Goal: Download file/media: Obtain a digital file from the website

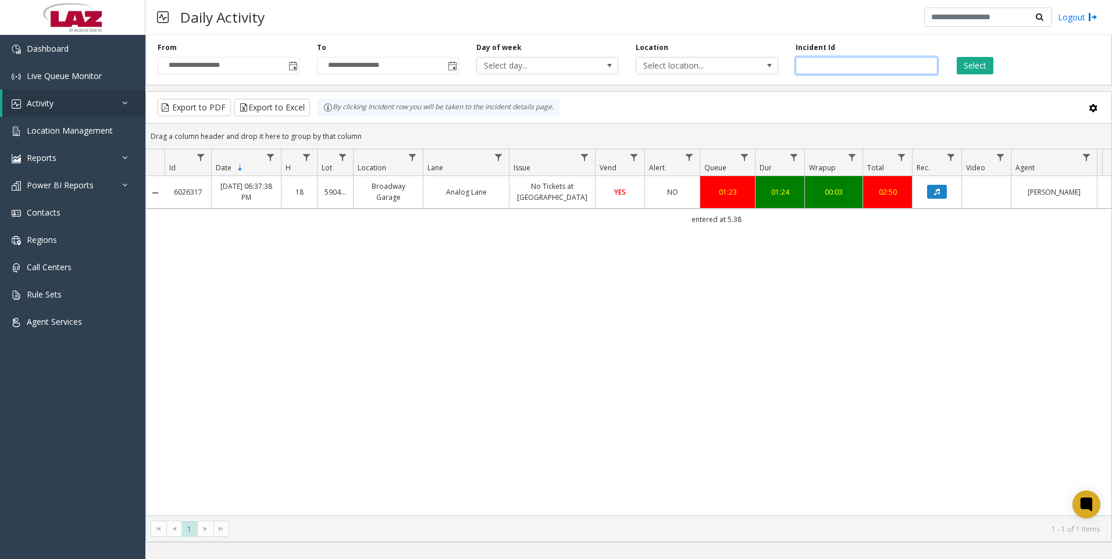
click at [846, 58] on input "*******" at bounding box center [866, 65] width 142 height 17
paste input "number"
click at [959, 68] on button "Select" at bounding box center [974, 65] width 37 height 17
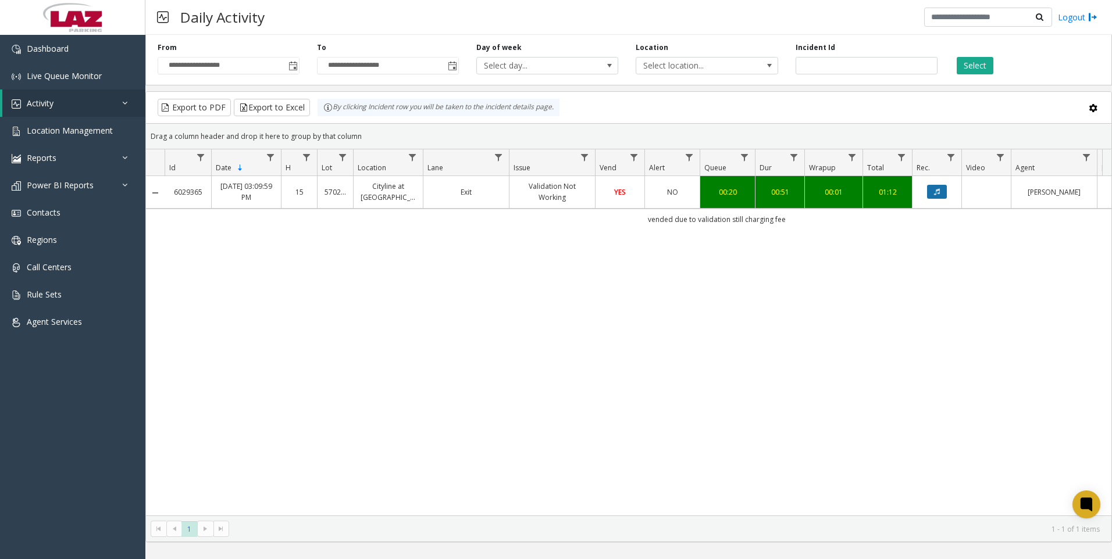
click at [939, 193] on icon "Data table" at bounding box center [937, 191] width 6 height 7
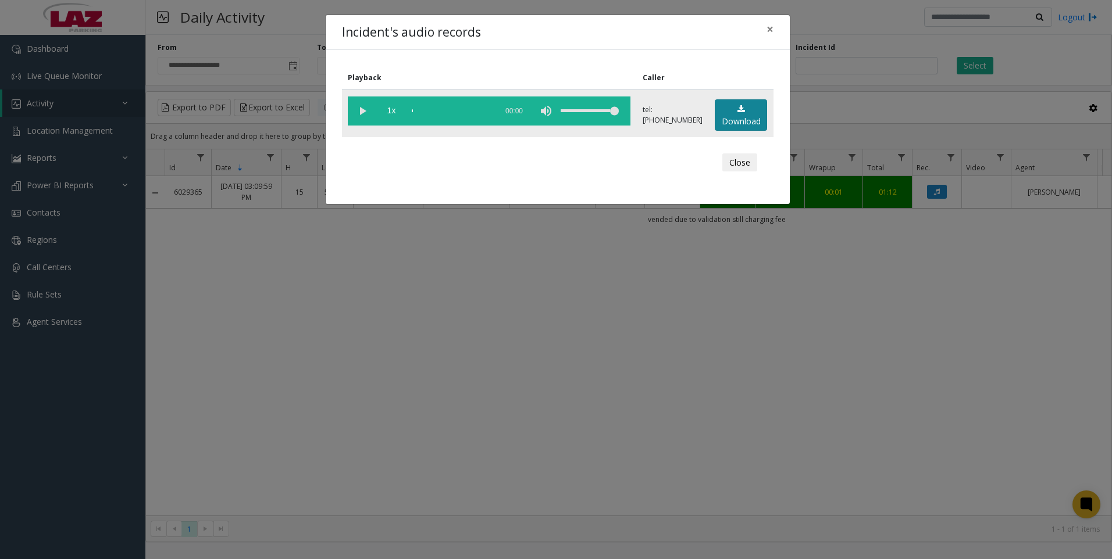
click at [734, 124] on link "Download" at bounding box center [741, 115] width 52 height 32
drag, startPoint x: 912, startPoint y: 399, endPoint x: 815, endPoint y: 387, distance: 97.8
click at [903, 398] on div "Incident's audio records × Playback Caller 1x 00:57 tel:[PHONE_NUMBER] Download…" at bounding box center [556, 279] width 1112 height 559
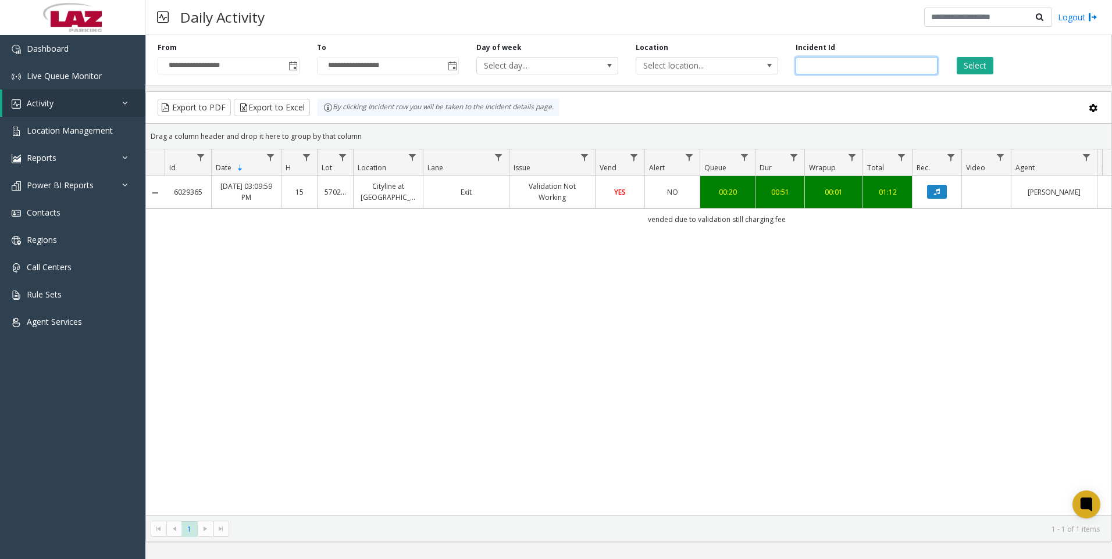
click at [866, 69] on input "*******" at bounding box center [866, 65] width 142 height 17
paste input "number"
click at [965, 63] on button "Select" at bounding box center [974, 65] width 37 height 17
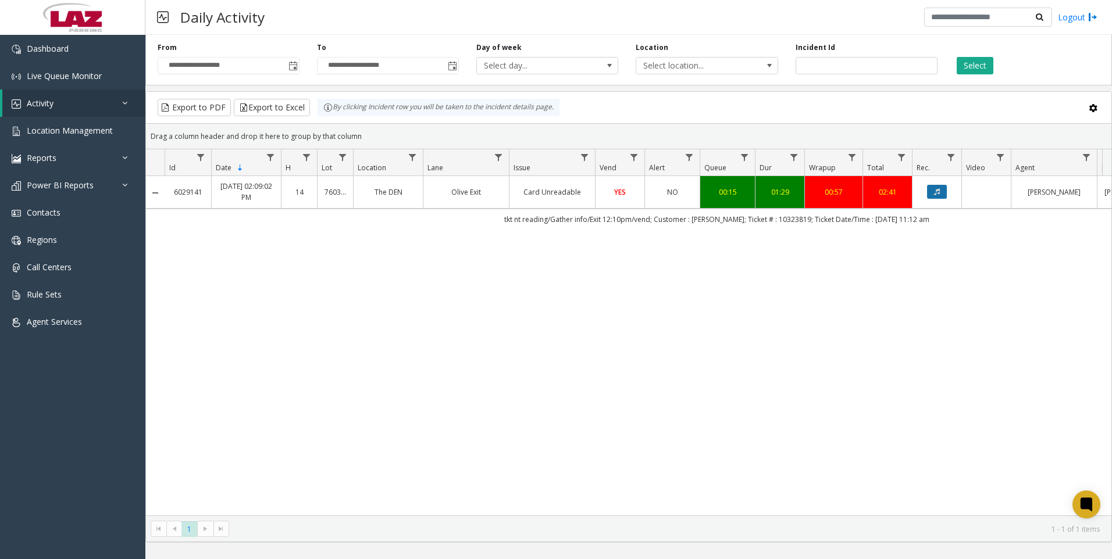
click at [938, 190] on icon "Data table" at bounding box center [937, 191] width 6 height 7
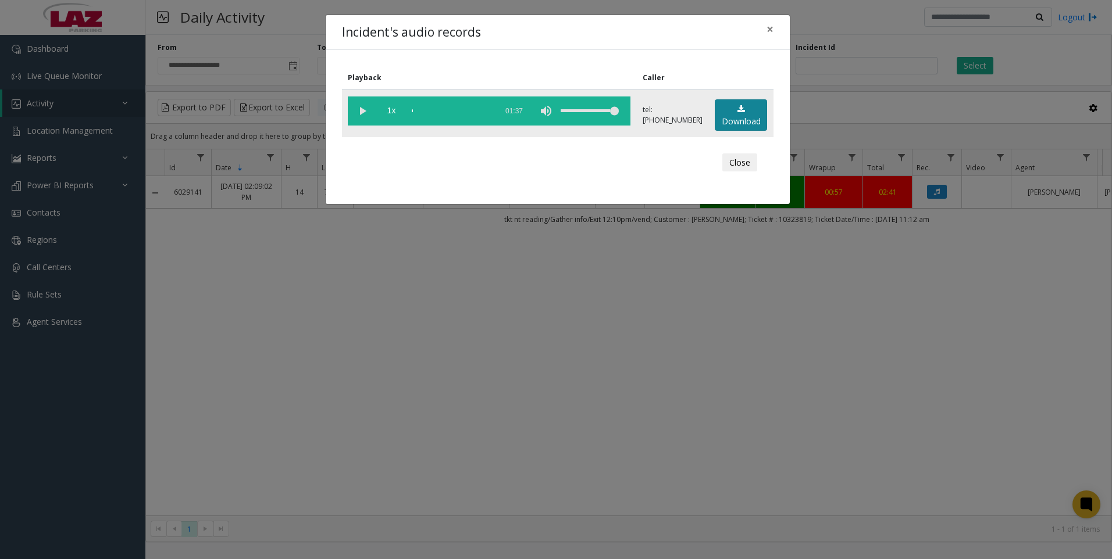
click at [715, 117] on link "Download" at bounding box center [741, 115] width 52 height 32
click at [744, 367] on div "Incident's audio records × Playback Caller 1x 01:37 tel:[PHONE_NUMBER] Download…" at bounding box center [556, 279] width 1112 height 559
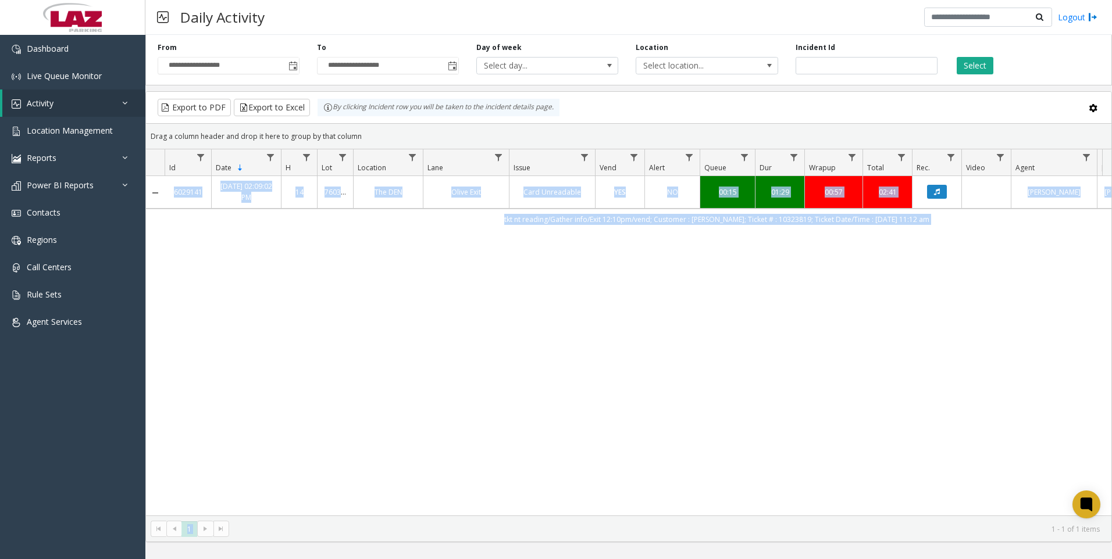
drag, startPoint x: 475, startPoint y: 506, endPoint x: 665, endPoint y: 516, distance: 190.4
click at [665, 516] on kendo-grid "Export to PDF Export to Excel By clicking Incident row you will be taken to the…" at bounding box center [628, 316] width 966 height 451
drag, startPoint x: 665, startPoint y: 516, endPoint x: 522, endPoint y: 459, distance: 154.5
click at [522, 459] on div "6029141 [DATE] 02:09:02 PM 14 760302 The DEN Olive Exit Card Unreadable YES NO …" at bounding box center [628, 346] width 965 height 340
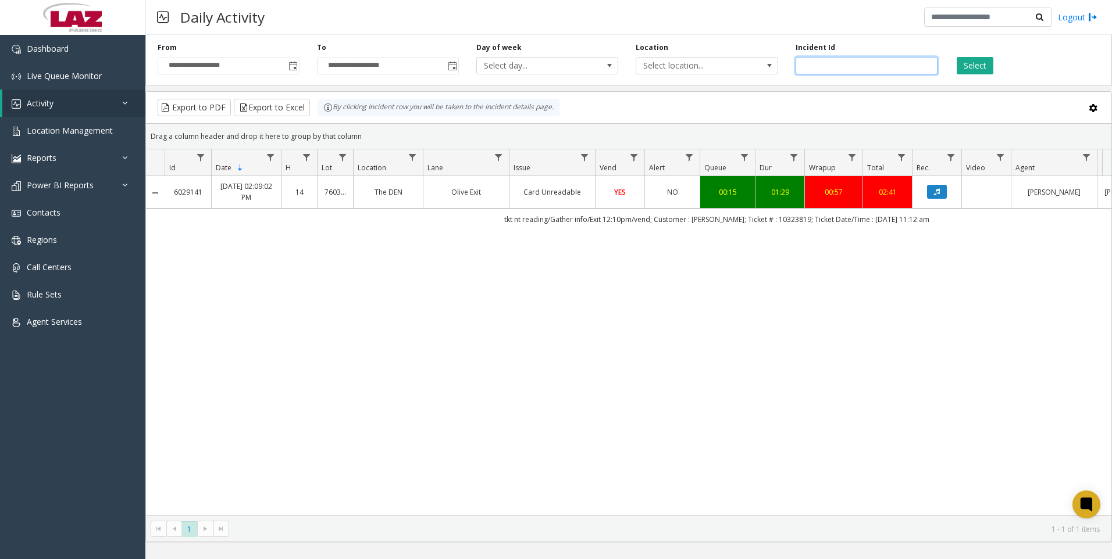
click at [841, 72] on input "*******" at bounding box center [866, 65] width 142 height 17
paste input "number"
click at [968, 56] on div "Select" at bounding box center [1025, 58] width 159 height 32
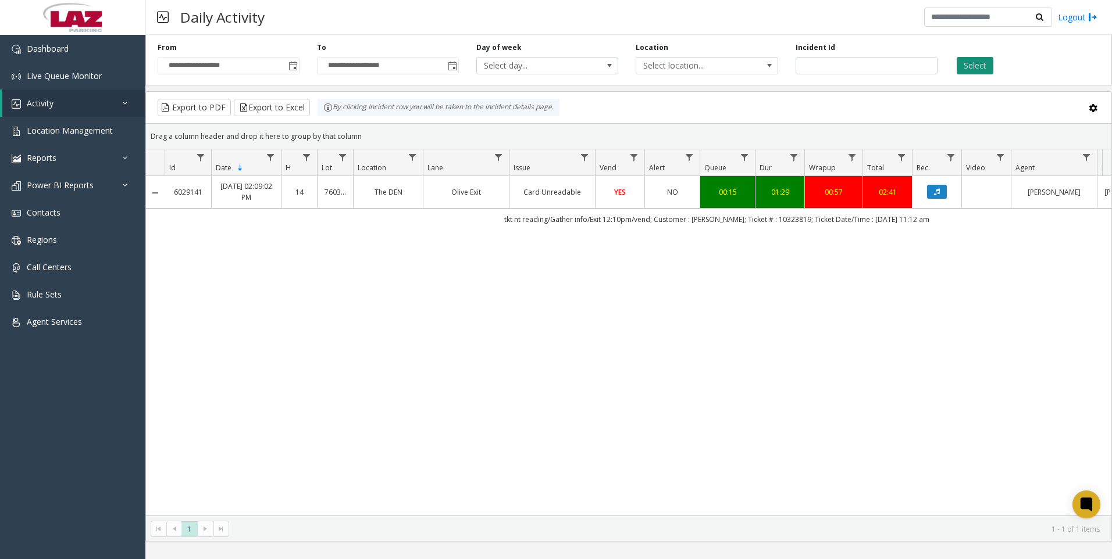
click at [968, 65] on button "Select" at bounding box center [974, 65] width 37 height 17
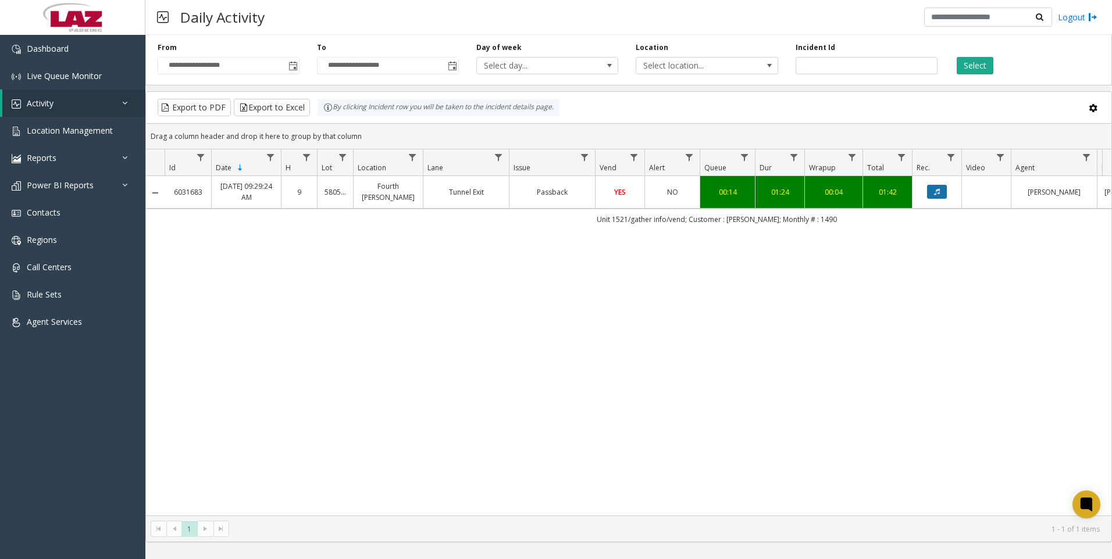
click at [933, 192] on button "Data table" at bounding box center [937, 192] width 20 height 14
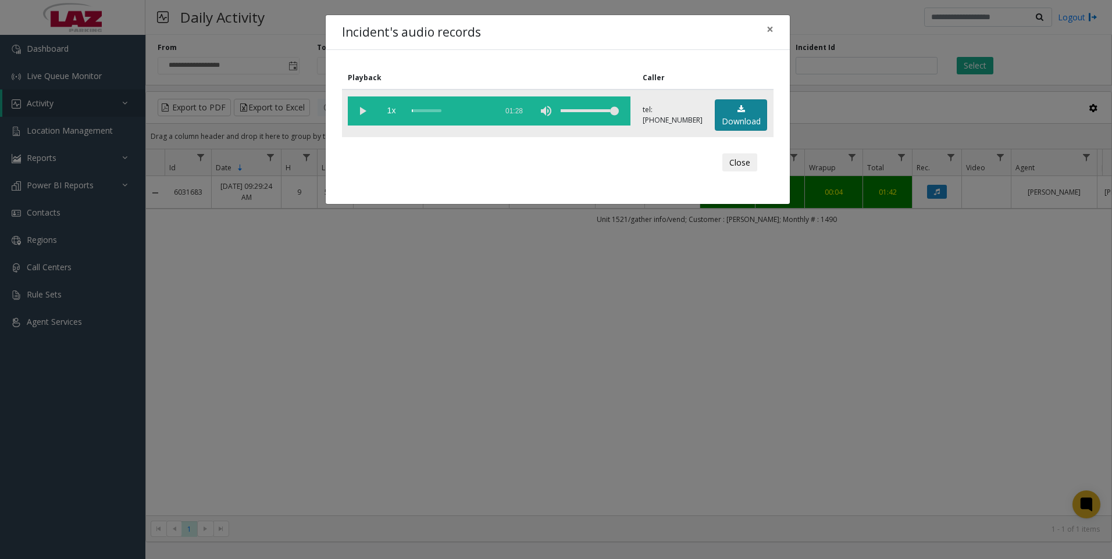
click at [727, 108] on link "Download" at bounding box center [741, 115] width 52 height 32
click at [772, 409] on div "Incident's audio records × Playback Caller 1x 01:28 tel:[PHONE_NUMBER] Download…" at bounding box center [556, 279] width 1112 height 559
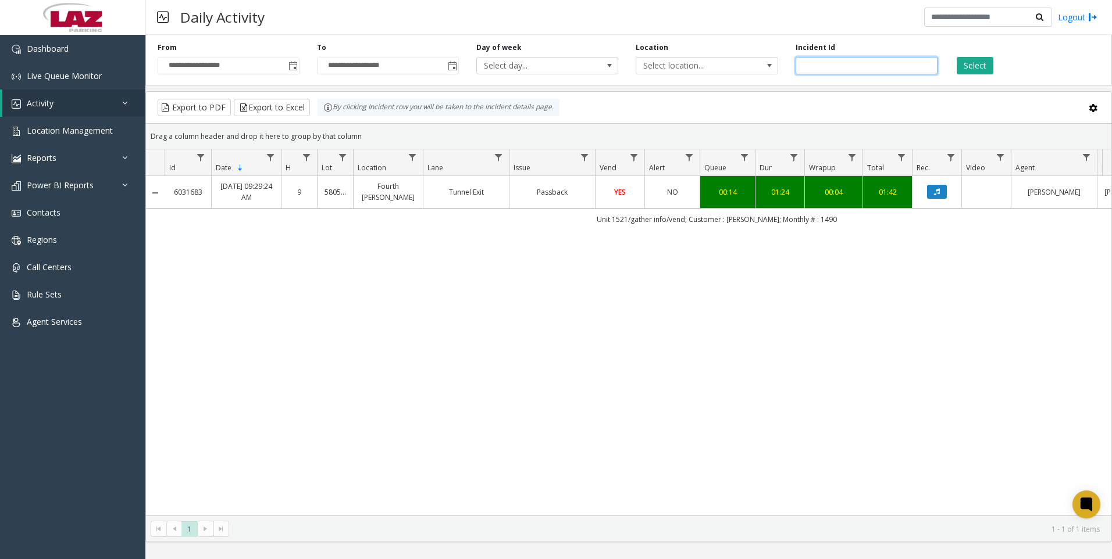
click at [838, 72] on input "*******" at bounding box center [866, 65] width 142 height 17
drag, startPoint x: 838, startPoint y: 72, endPoint x: 842, endPoint y: 67, distance: 6.6
click at [840, 70] on input "*******" at bounding box center [866, 65] width 142 height 17
paste input "number"
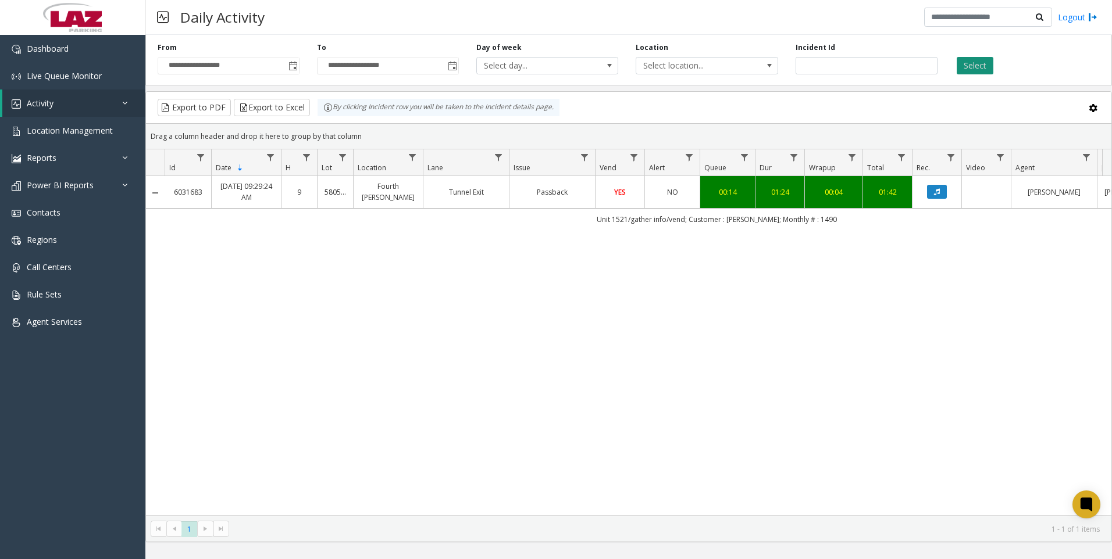
click at [969, 67] on button "Select" at bounding box center [974, 65] width 37 height 17
click at [940, 187] on button "Data table" at bounding box center [937, 192] width 20 height 14
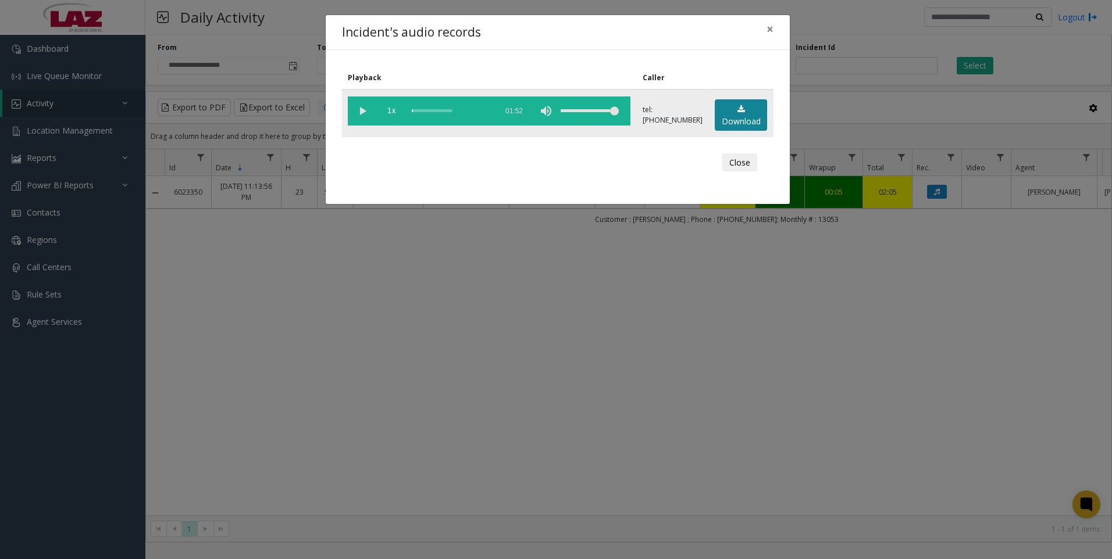
click at [740, 123] on link "Download" at bounding box center [741, 115] width 52 height 32
click at [847, 503] on div "Incident's audio records × Playback Caller 1x 01:52 tel:[PHONE_NUMBER] Download…" at bounding box center [556, 279] width 1112 height 559
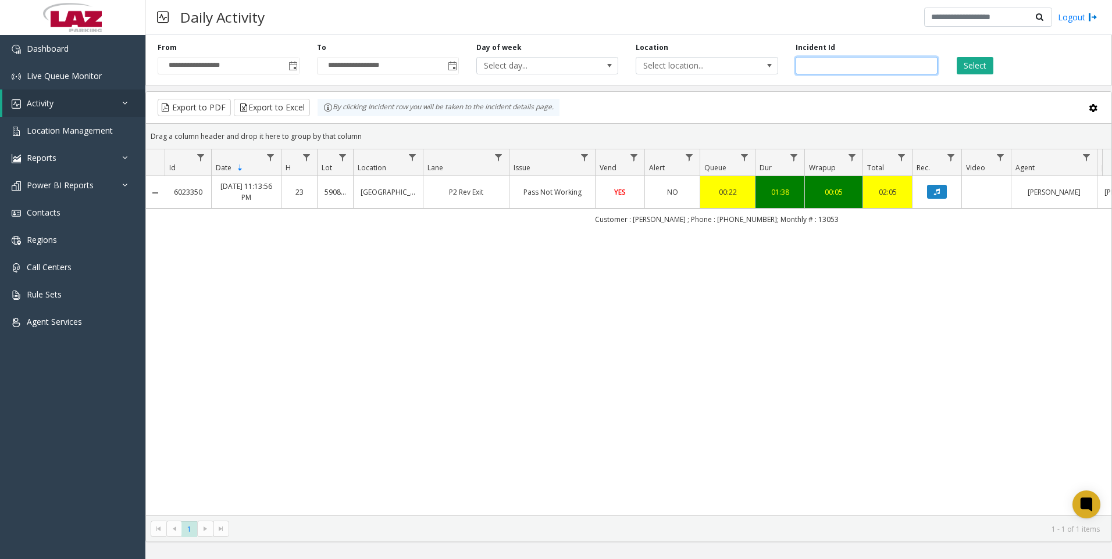
click at [851, 65] on input "*******" at bounding box center [866, 65] width 142 height 17
paste input "number"
click at [964, 70] on button "Select" at bounding box center [974, 65] width 37 height 17
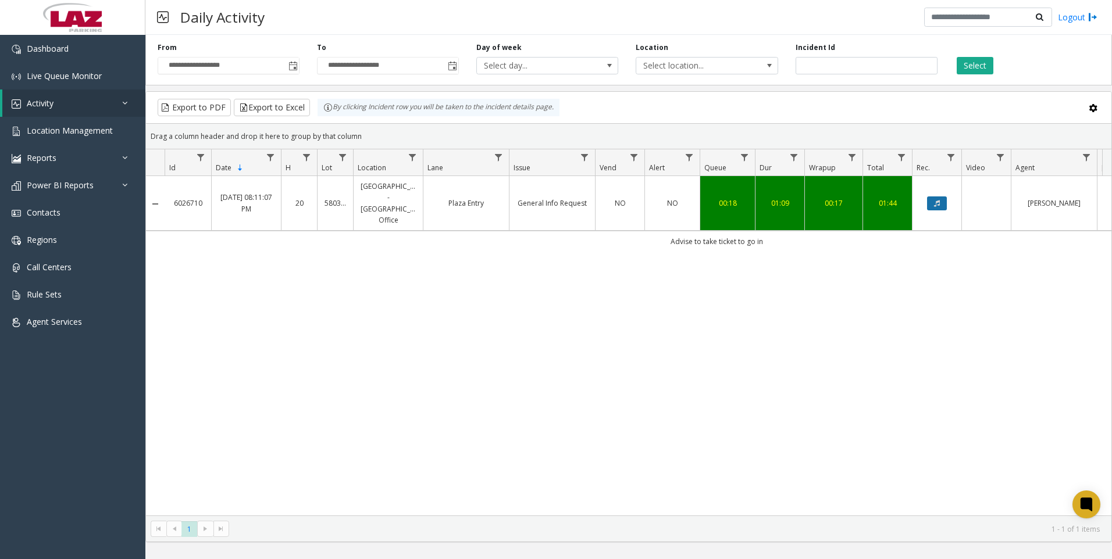
click at [944, 199] on button "Data table" at bounding box center [937, 204] width 20 height 14
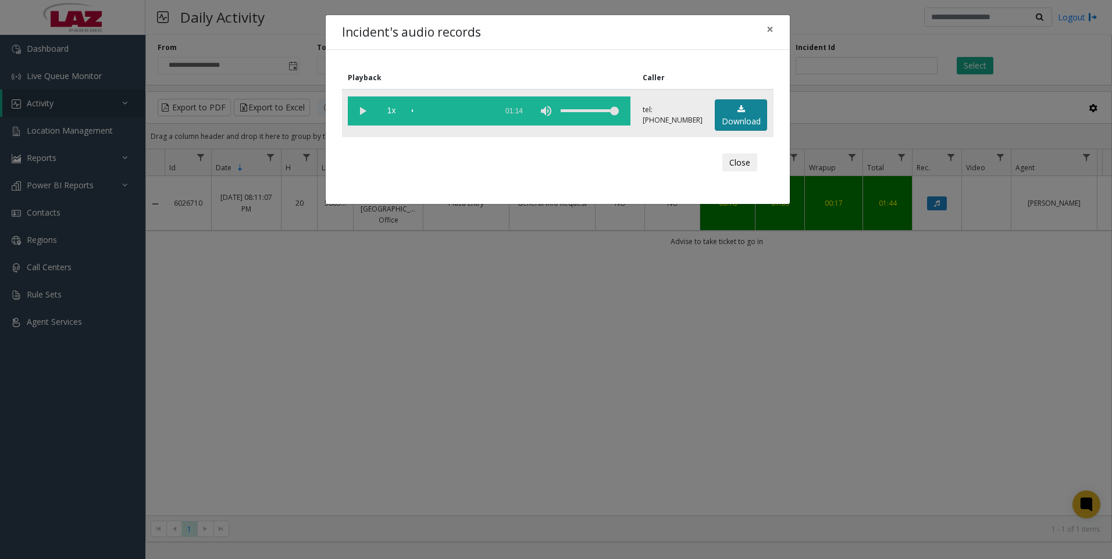
click at [748, 119] on link "Download" at bounding box center [741, 115] width 52 height 32
click at [736, 378] on div "Incident's audio records × Playback Caller 1x 01:14 tel:[PHONE_NUMBER] Download…" at bounding box center [556, 279] width 1112 height 559
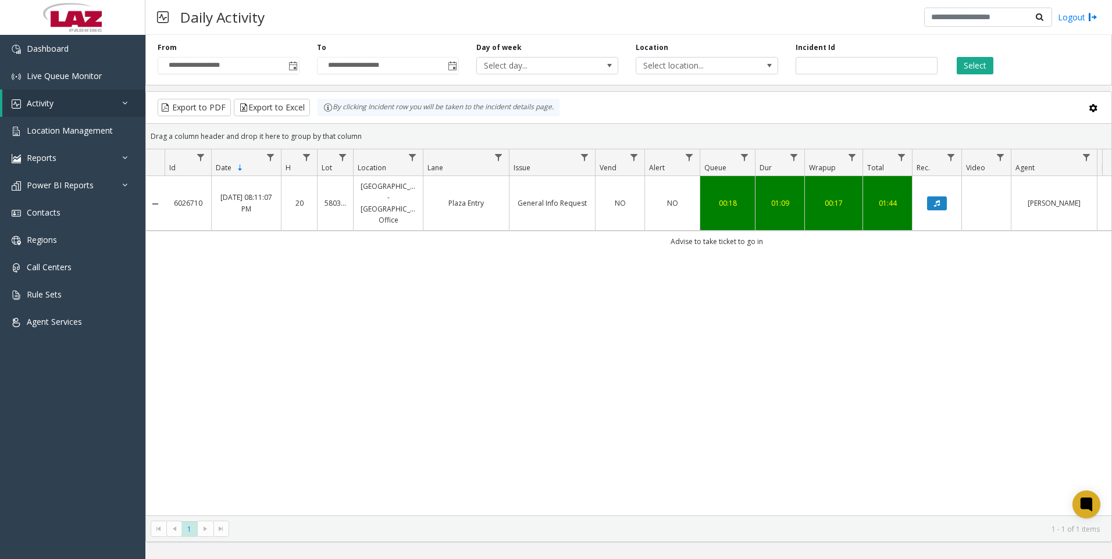
click at [823, 408] on div "6026710 [DATE] 08:11:07 PM 20 580368 [GEOGRAPHIC_DATA] - [GEOGRAPHIC_DATA] Entr…" at bounding box center [628, 346] width 965 height 340
click at [844, 68] on input "*******" at bounding box center [866, 65] width 142 height 17
paste input "number"
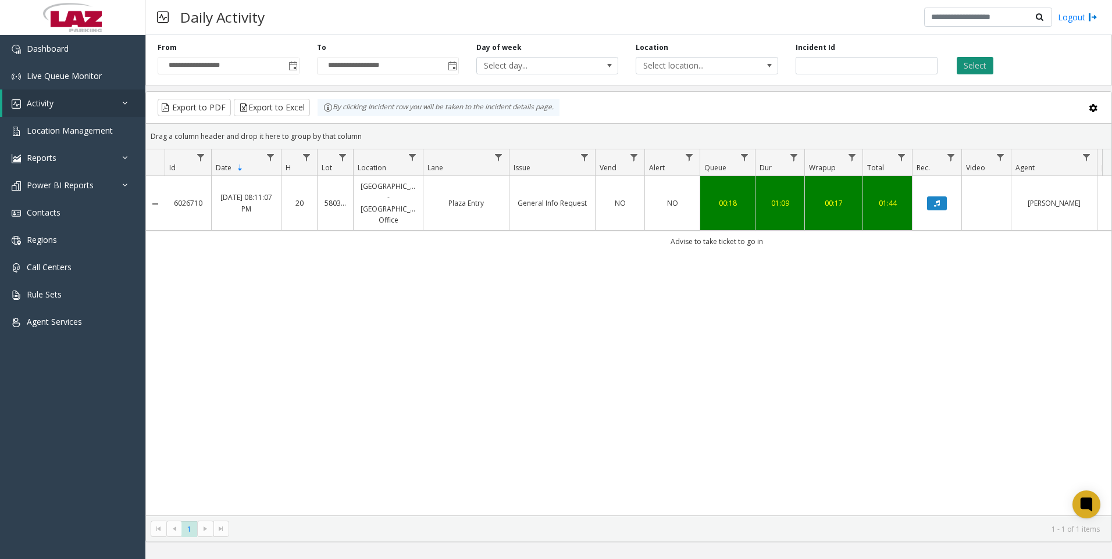
click at [980, 66] on button "Select" at bounding box center [974, 65] width 37 height 17
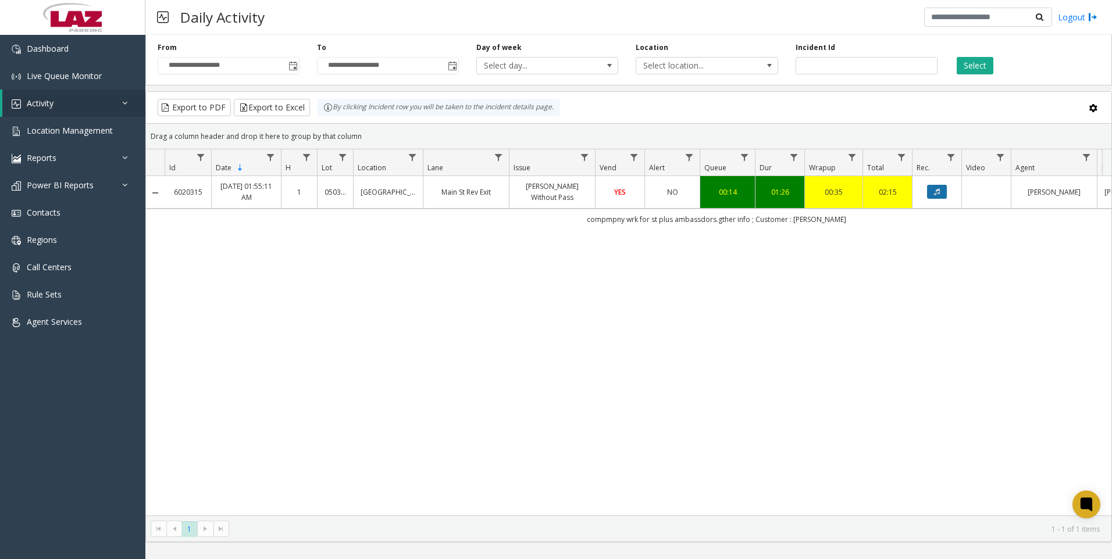
click at [935, 188] on icon "Data table" at bounding box center [937, 191] width 6 height 7
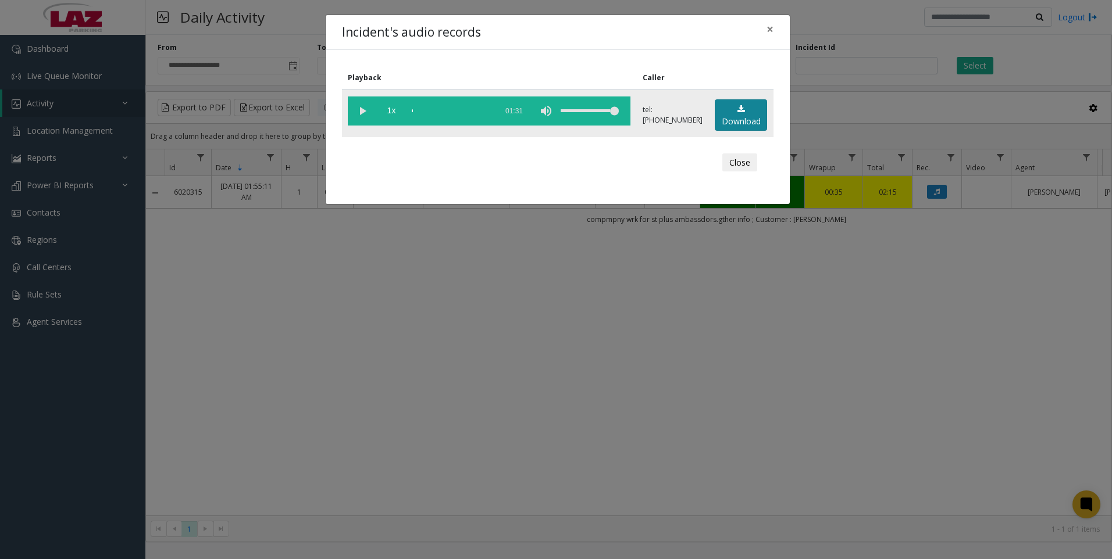
click at [723, 112] on link "Download" at bounding box center [741, 115] width 52 height 32
click at [744, 114] on link "Download" at bounding box center [741, 115] width 52 height 32
click at [735, 399] on div "Incident's audio records × Playback Caller 1x 01:31 tel:[PHONE_NUMBER] Download…" at bounding box center [556, 279] width 1112 height 559
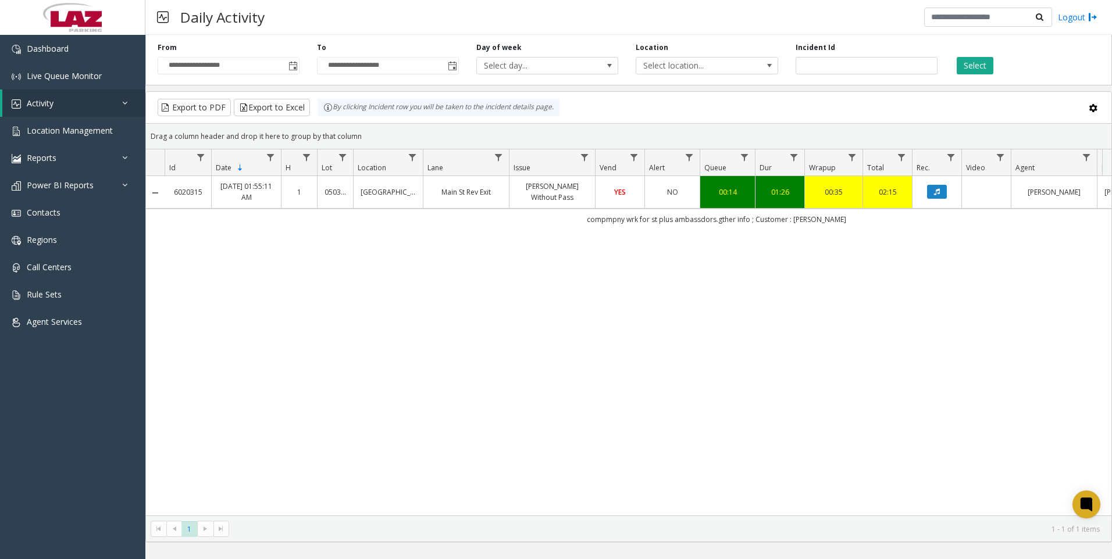
click at [719, 374] on div "6020315 [DATE] 01:55:11 AM 1 050321 [GEOGRAPHIC_DATA] Exit [PERSON_NAME] Withou…" at bounding box center [628, 346] width 965 height 340
drag, startPoint x: 605, startPoint y: 220, endPoint x: 730, endPoint y: 215, distance: 124.5
click at [730, 215] on td "compmpny wrk for st plus ambassdors.gther info ; Customer : [PERSON_NAME]" at bounding box center [716, 219] width 1103 height 21
copy td "compmpny wrk for st plus ambassdors"
click at [867, 70] on input "*******" at bounding box center [866, 65] width 142 height 17
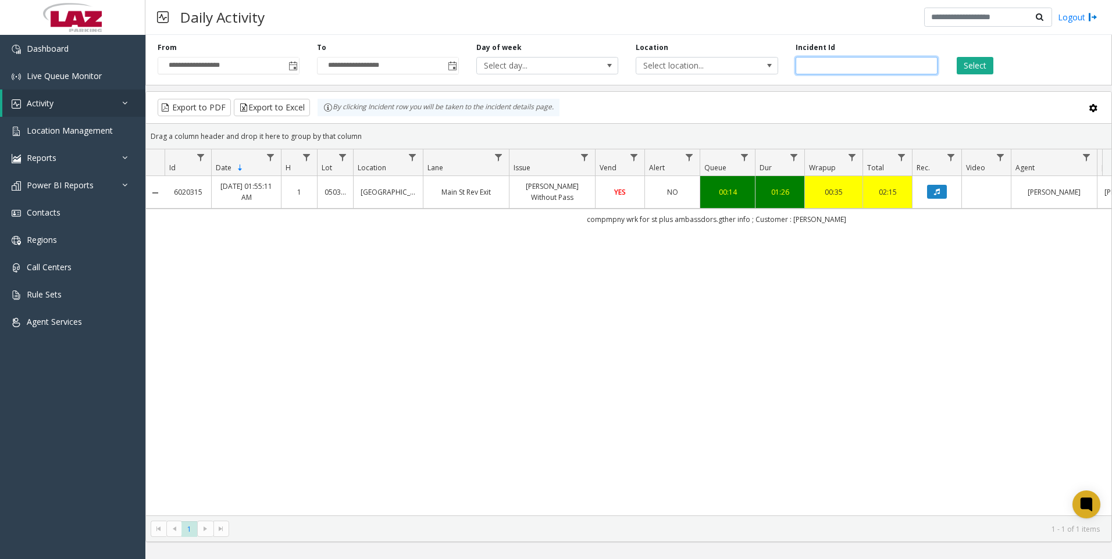
click at [867, 70] on input "*******" at bounding box center [866, 65] width 142 height 17
paste input "number"
type input "*******"
click at [960, 57] on button "Select" at bounding box center [974, 65] width 37 height 17
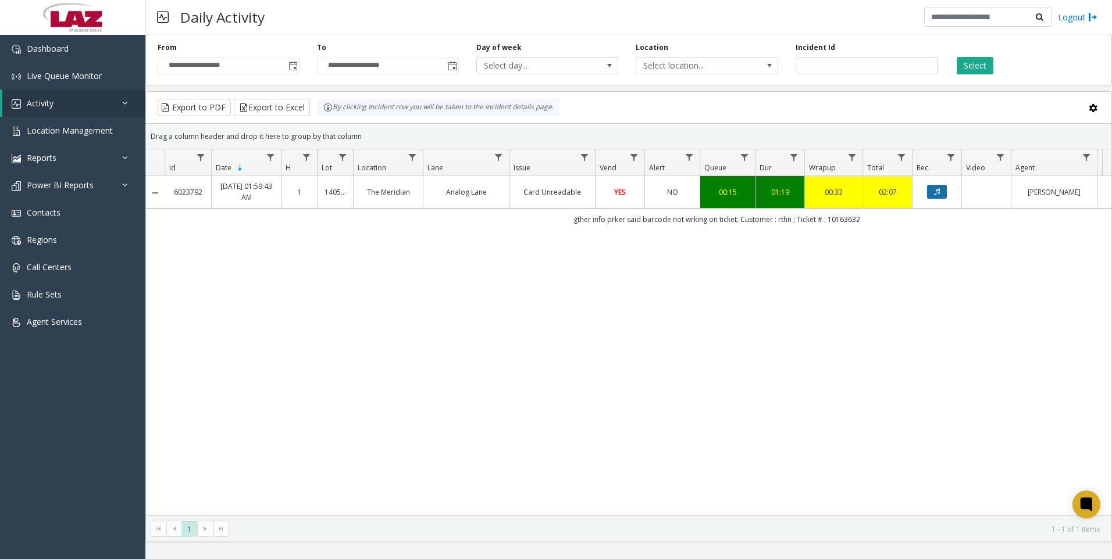
click at [933, 190] on button "Data table" at bounding box center [937, 192] width 20 height 14
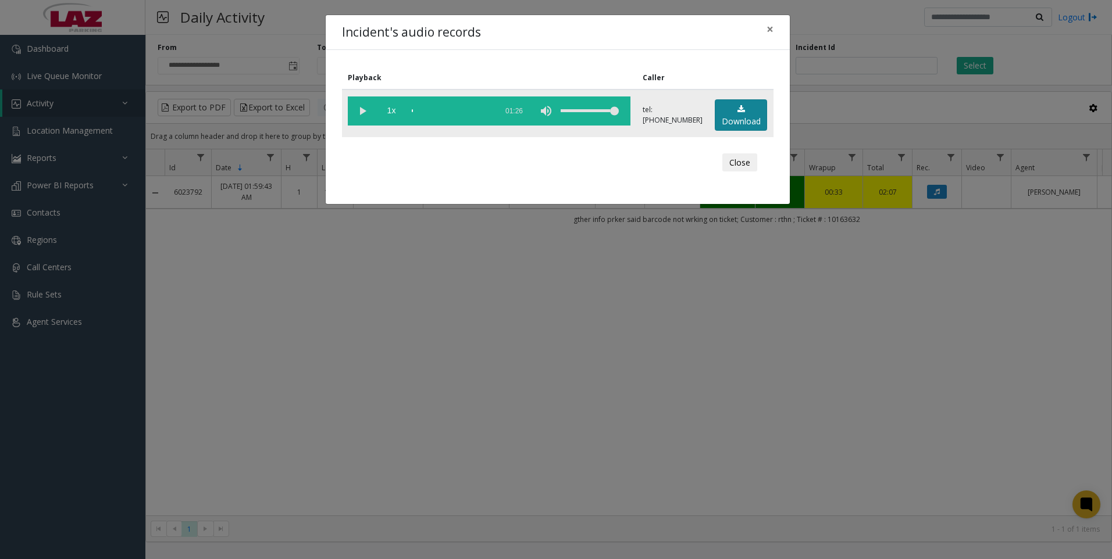
click at [751, 111] on link "Download" at bounding box center [741, 115] width 52 height 32
drag, startPoint x: 787, startPoint y: 451, endPoint x: 778, endPoint y: 449, distance: 8.9
click at [787, 451] on div "Incident's audio records × Playback Caller 1x 01:26 tel:[PHONE_NUMBER] Download…" at bounding box center [556, 279] width 1112 height 559
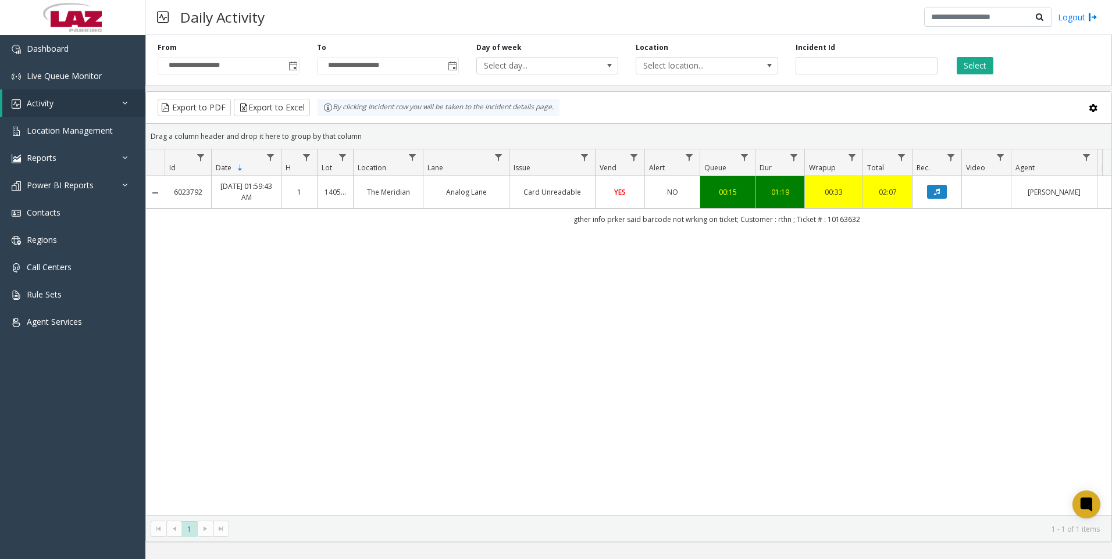
click at [877, 413] on div "6023792 [DATE] 01:59:43 AM 1 140577 The Meridian Analog Lane Card Unreadable YE…" at bounding box center [628, 346] width 965 height 340
click at [780, 364] on div "6023792 [DATE] 01:59:43 AM 1 140577 The Meridian Analog Lane Card Unreadable YE…" at bounding box center [628, 346] width 965 height 340
